Goal: Find specific page/section: Find specific page/section

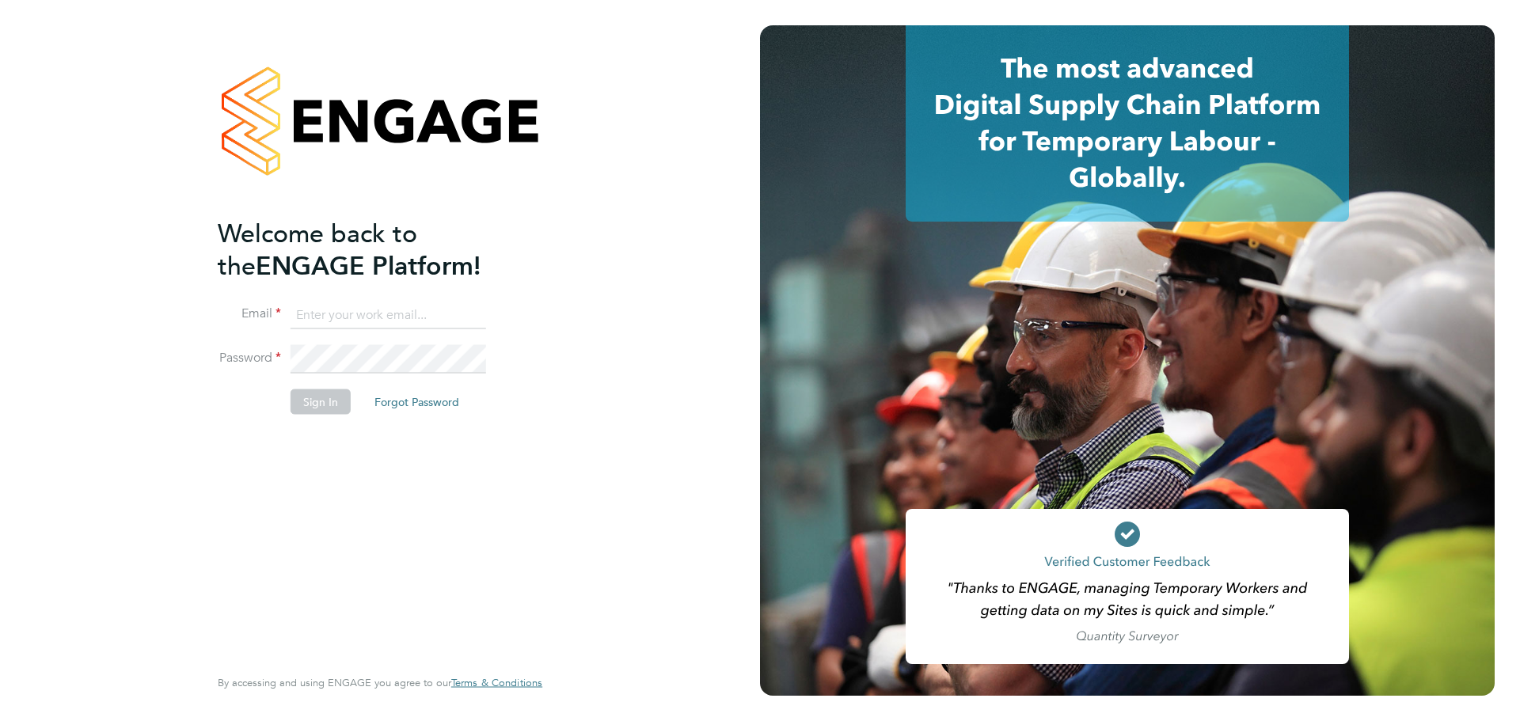
type input "martin.brown@advance.online"
click at [343, 550] on div "Welcome back to the ENGAGE Platform! Email martin.brown@advance.online Password…" at bounding box center [372, 440] width 309 height 446
click at [333, 405] on button "Sign In" at bounding box center [321, 401] width 60 height 25
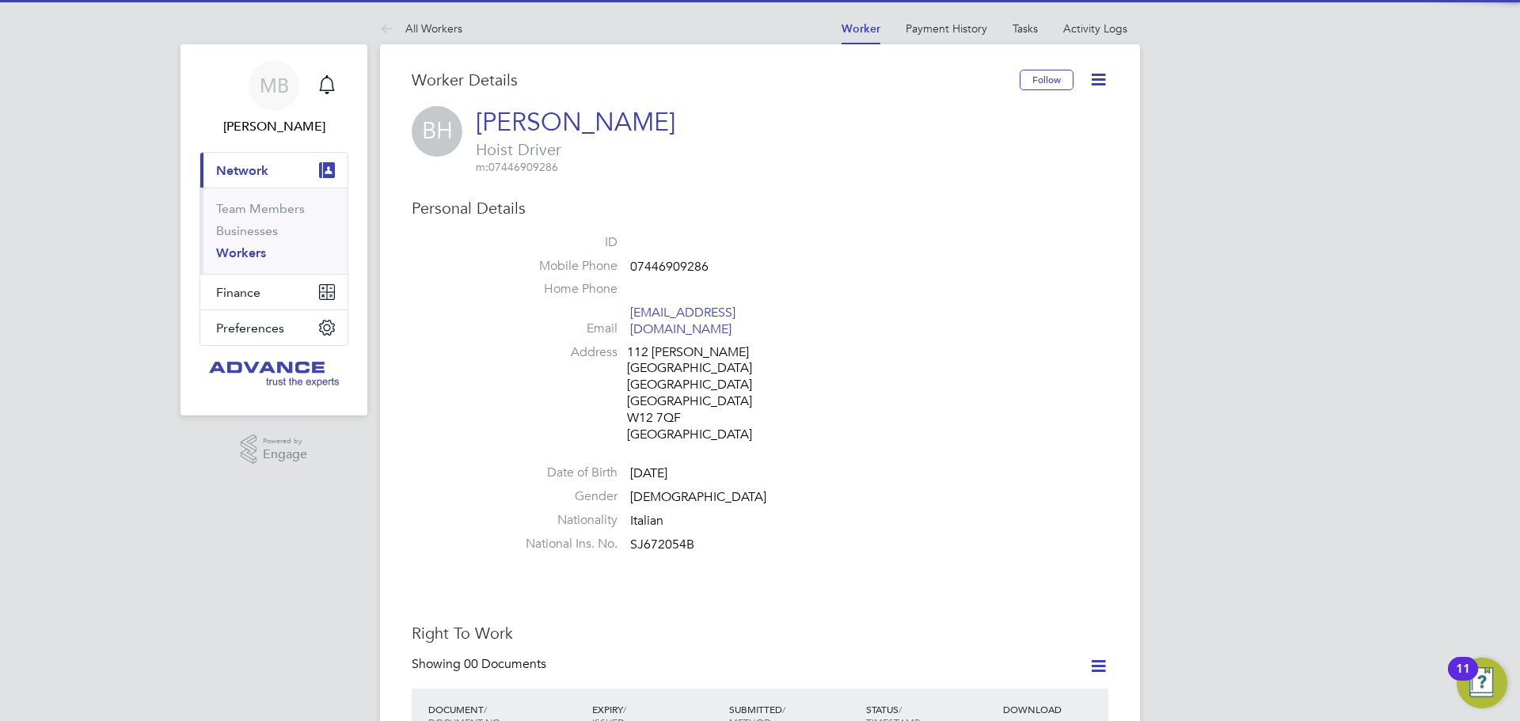
click at [675, 266] on span "07446909286" at bounding box center [669, 267] width 78 height 16
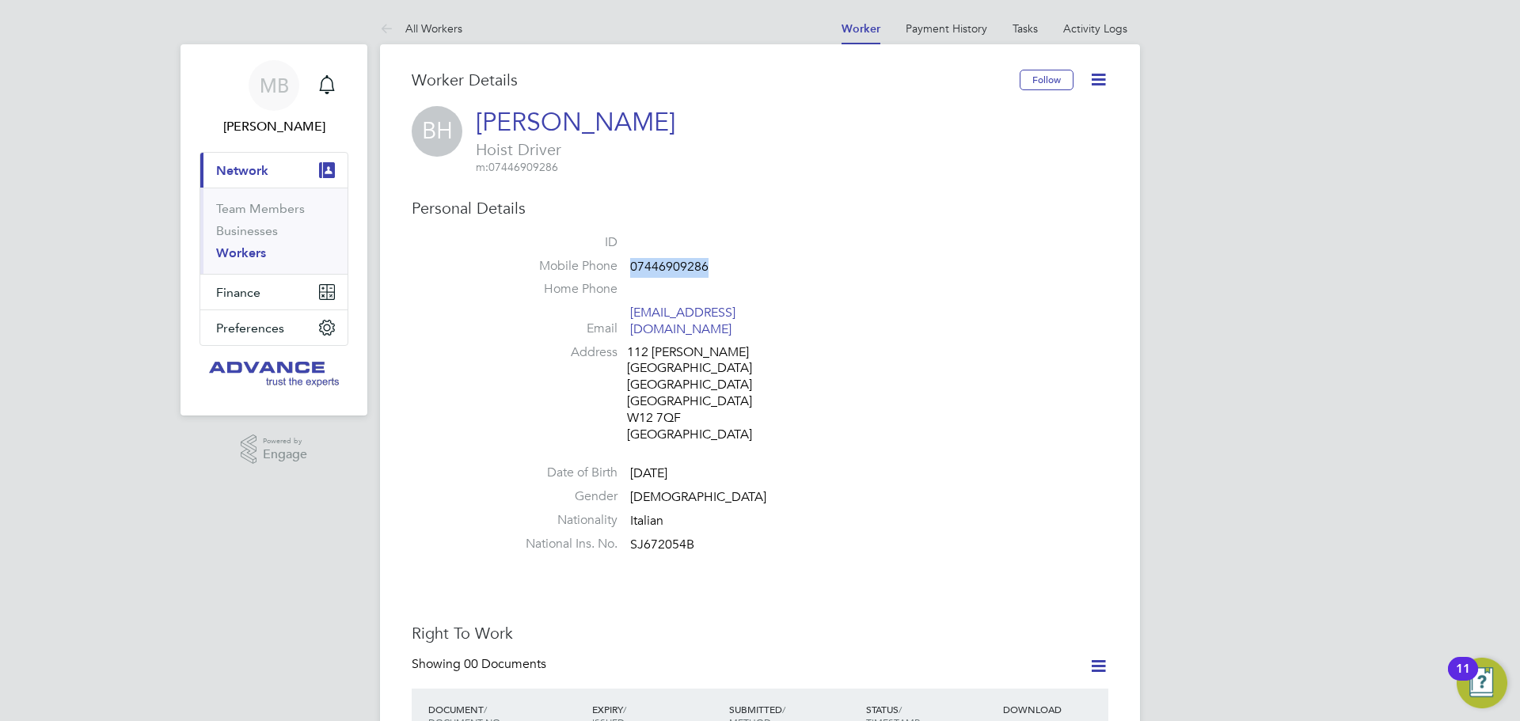
click at [675, 266] on span "07446909286" at bounding box center [669, 267] width 78 height 16
copy span "07446909286"
drag, startPoint x: 775, startPoint y: 314, endPoint x: 630, endPoint y: 318, distance: 145.0
click at [630, 318] on span "bibi_biruk@yahoo.co.uk" at bounding box center [705, 321] width 150 height 33
copy link "bibi_biruk@yahoo.co.uk"
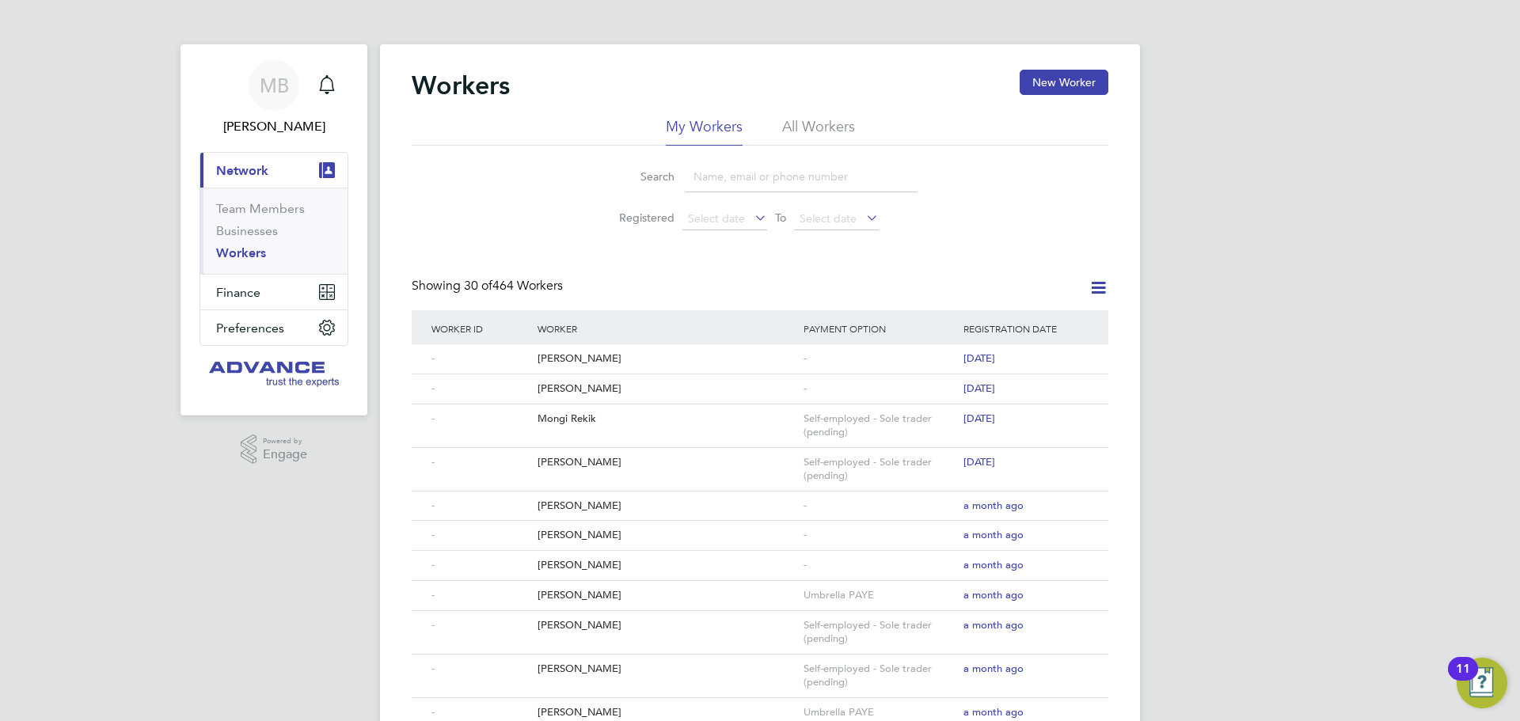
click at [244, 257] on link "Workers" at bounding box center [241, 252] width 50 height 15
click at [767, 177] on input at bounding box center [801, 177] width 231 height 31
paste input "Bogdan Mitescu"
type input "Bogdan Mitescu"
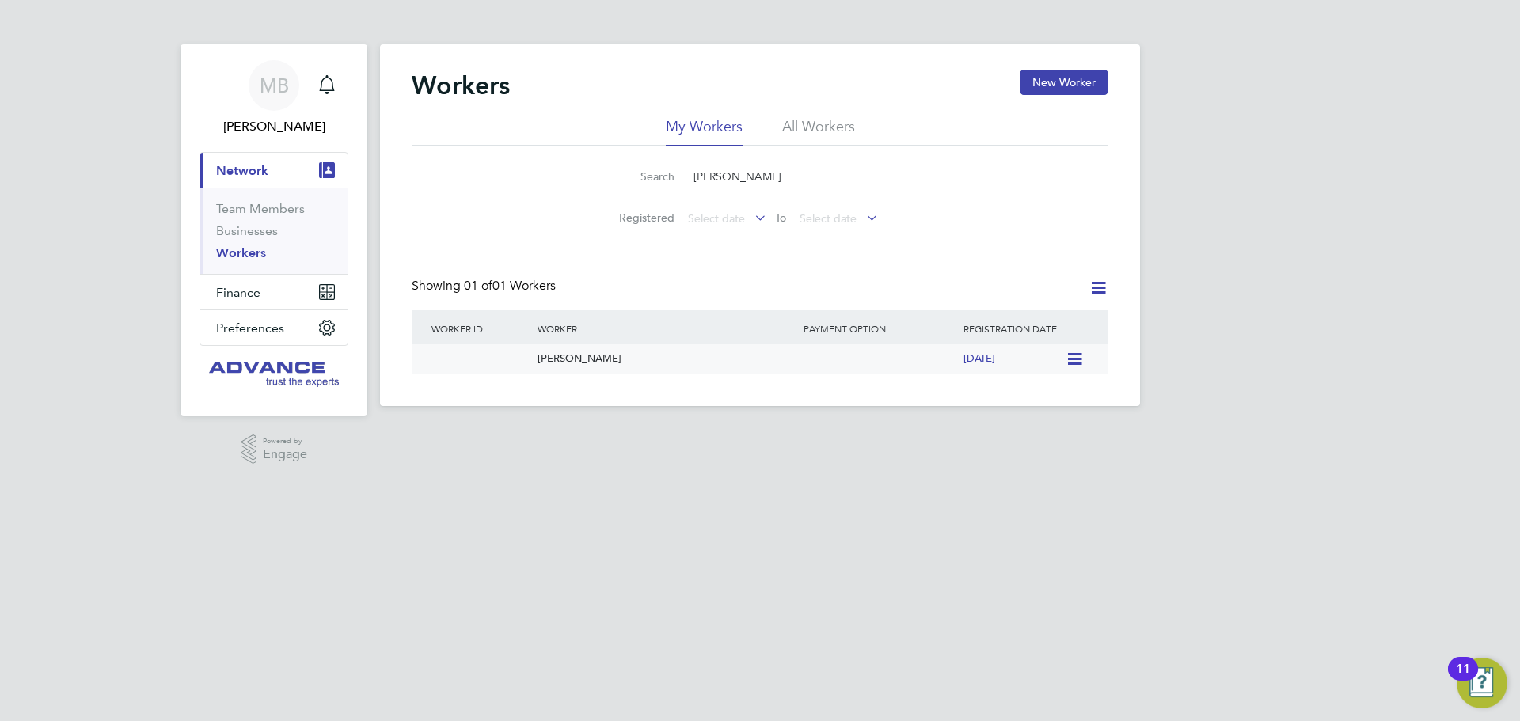
click at [598, 363] on div "Bogdan Mitescu" at bounding box center [667, 358] width 266 height 29
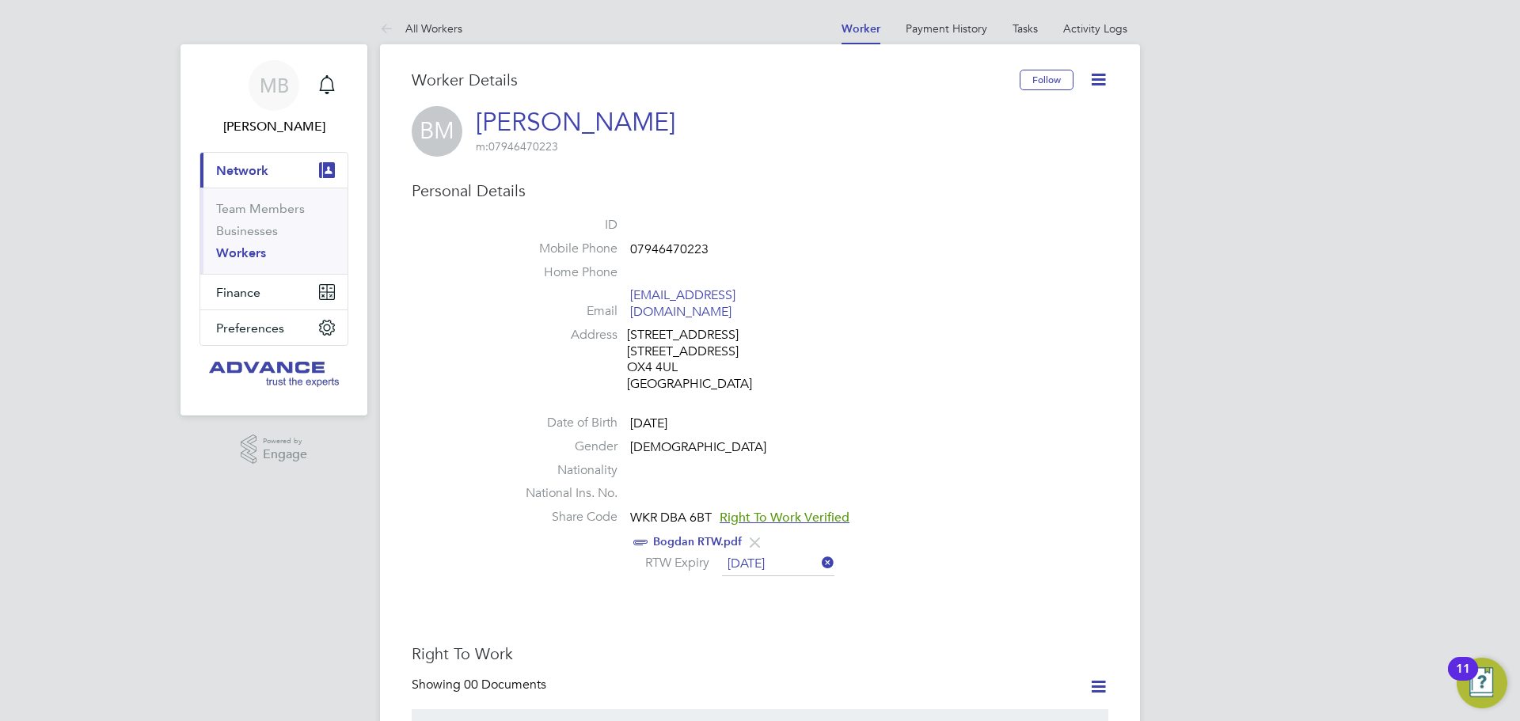
click at [679, 245] on span "07946470223" at bounding box center [669, 250] width 78 height 16
copy span "07946470223"
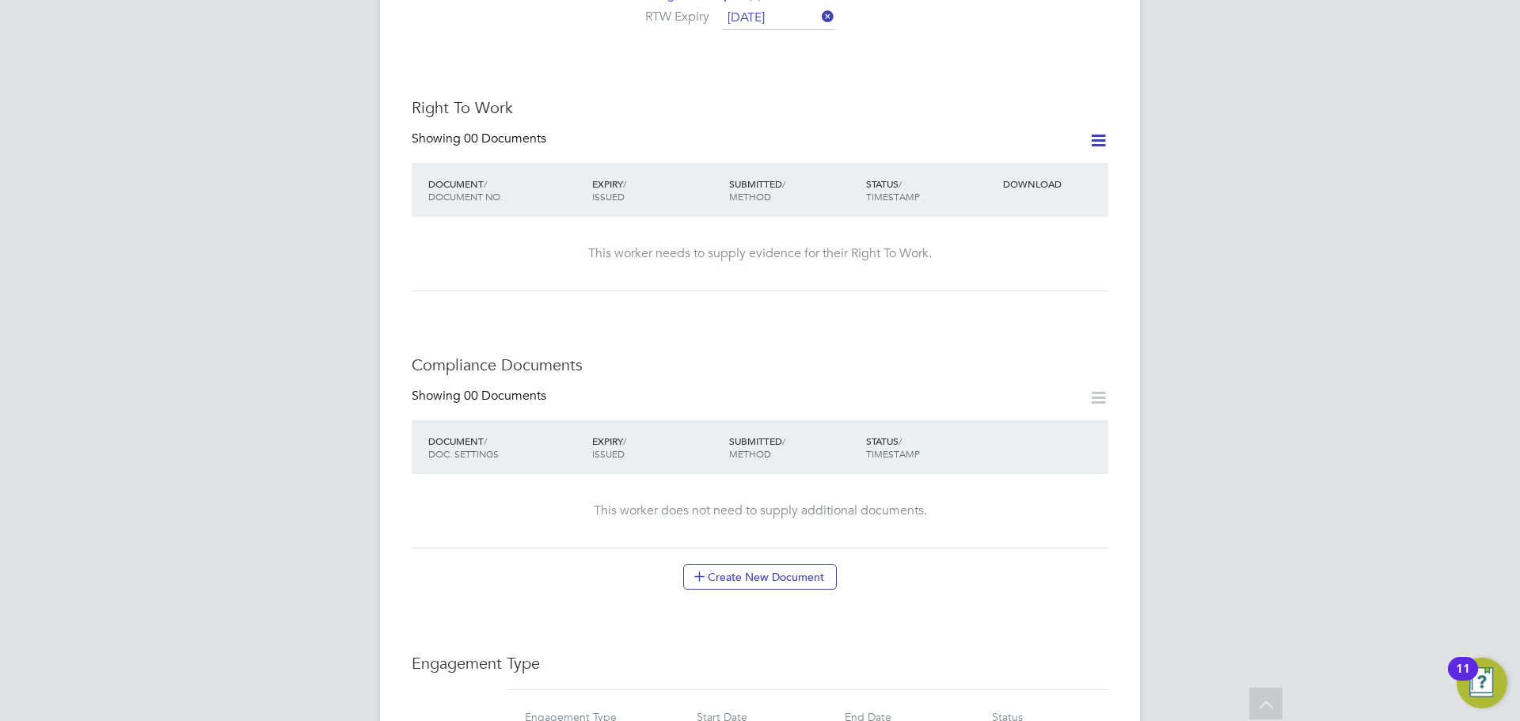
scroll to position [475, 0]
